Goal: Transaction & Acquisition: Subscribe to service/newsletter

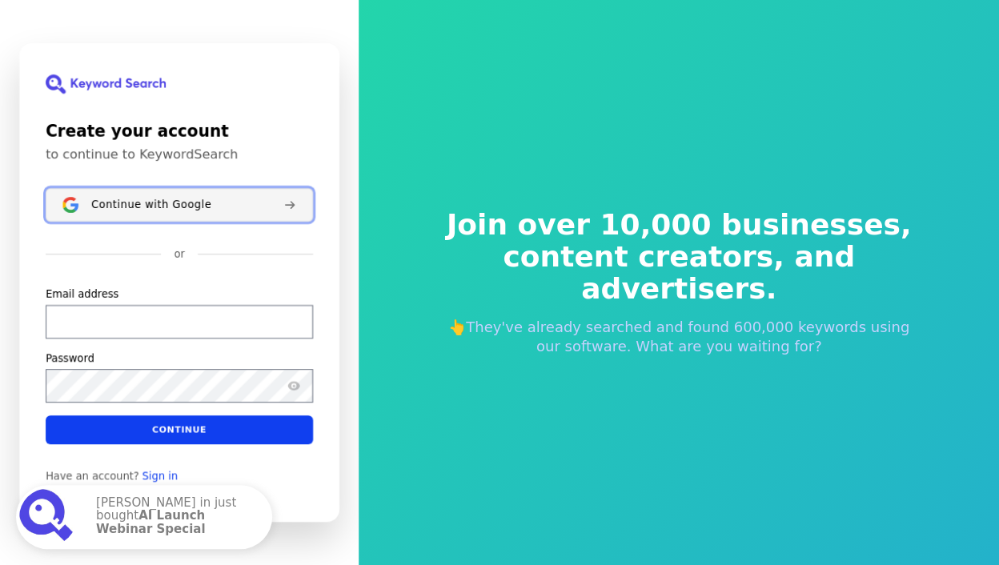
click at [246, 202] on div "Continue with Google" at bounding box center [180, 204] width 179 height 13
